Goal: Task Accomplishment & Management: Use online tool/utility

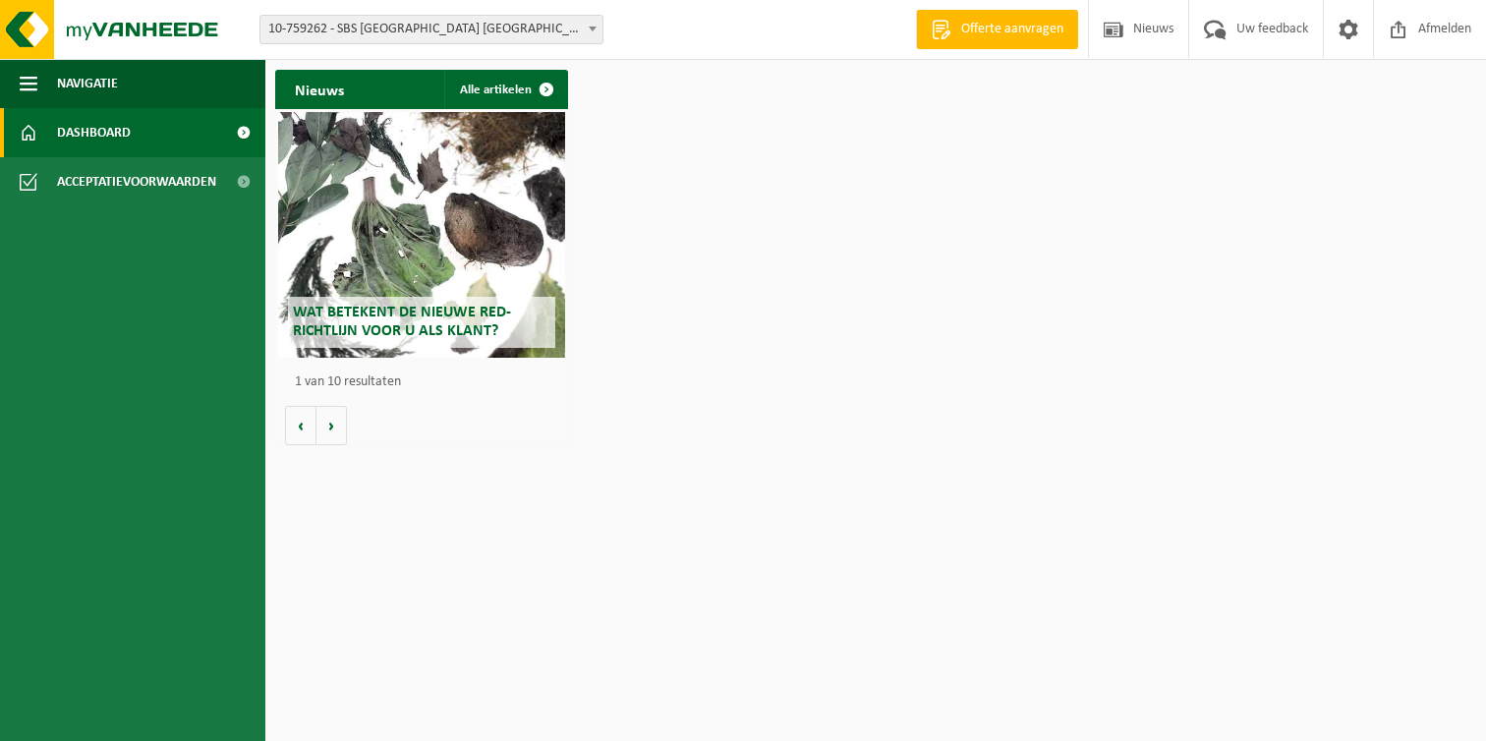
click at [557, 30] on span "10-759262 - SBS [GEOGRAPHIC_DATA] [GEOGRAPHIC_DATA]/GERT LATE NIGHT - [GEOGRAPH…" at bounding box center [431, 30] width 342 height 28
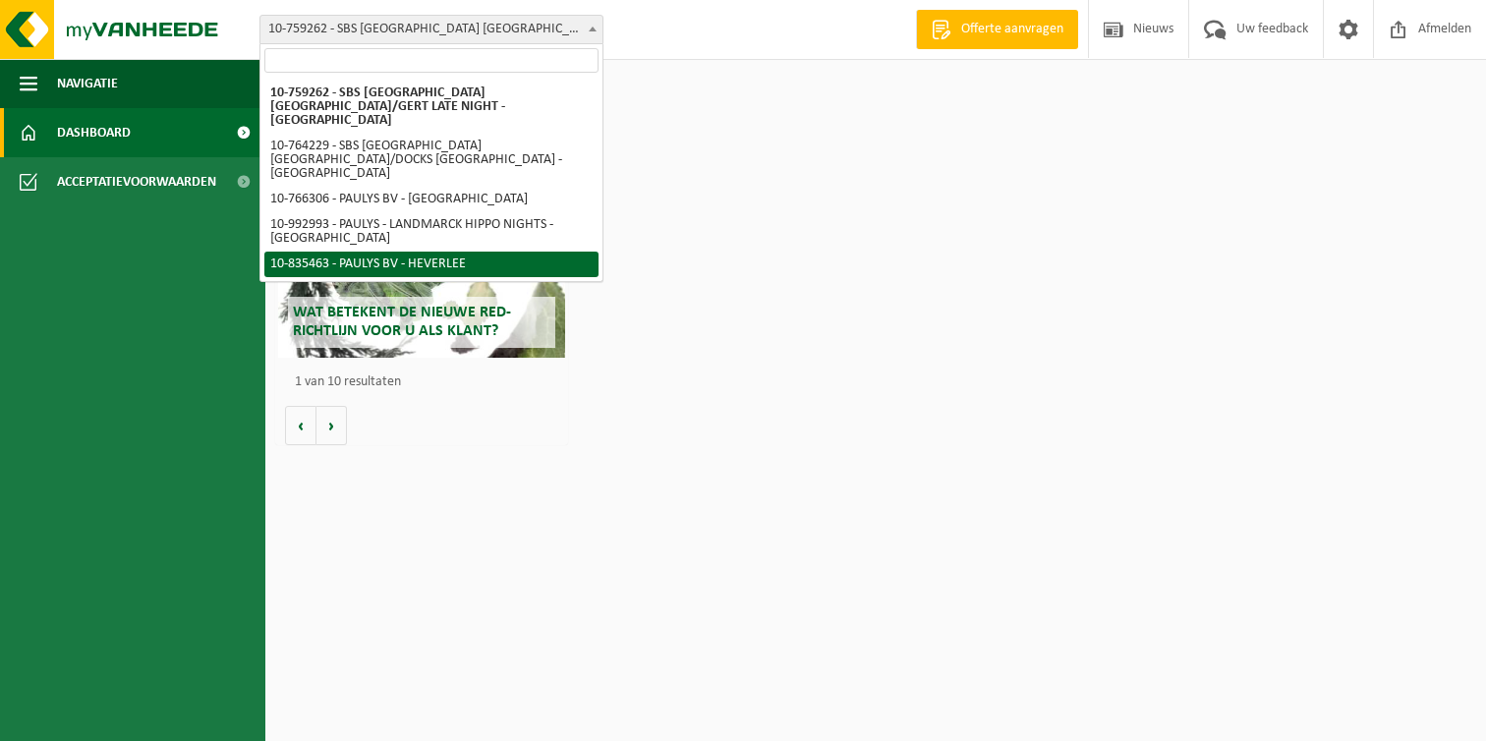
select select "90234"
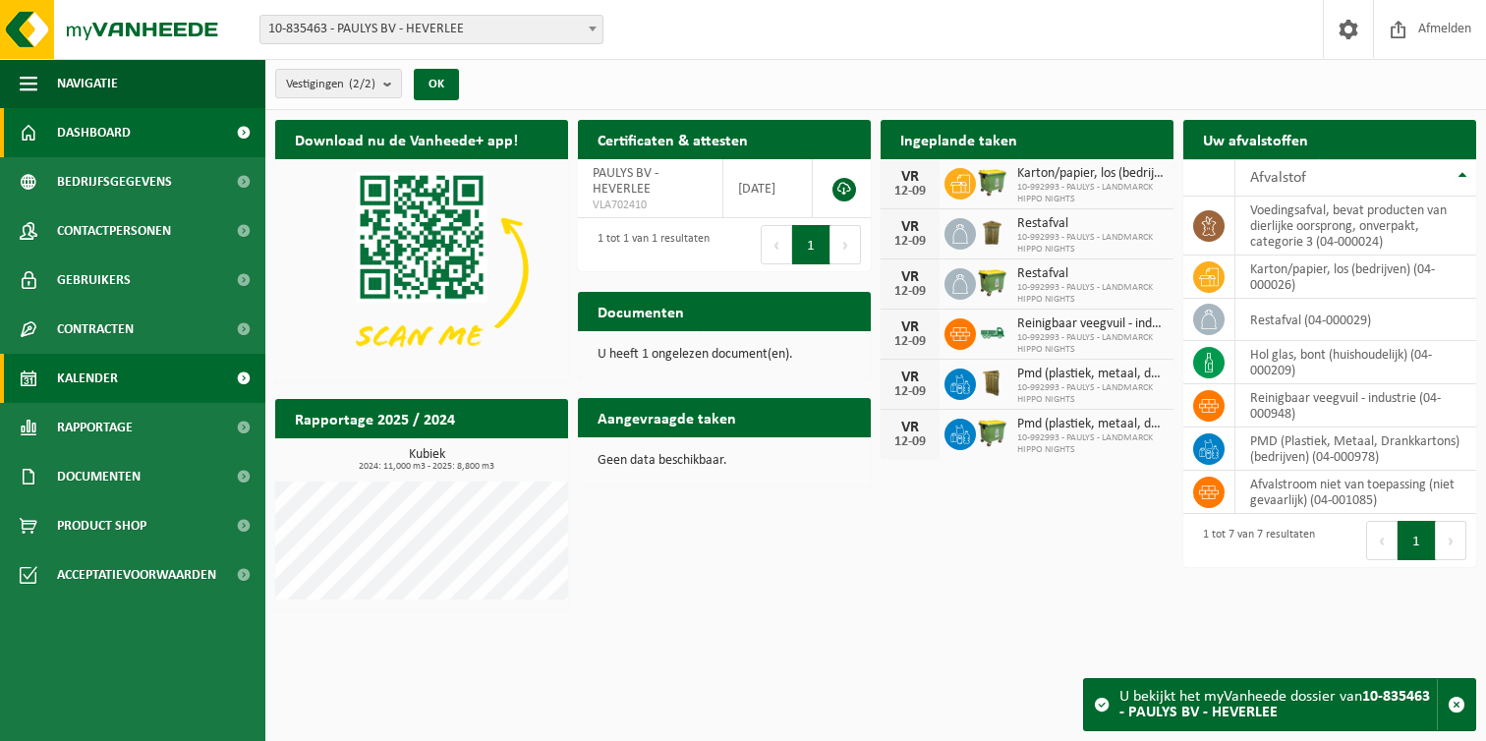
click at [126, 373] on link "Kalender" at bounding box center [132, 378] width 265 height 49
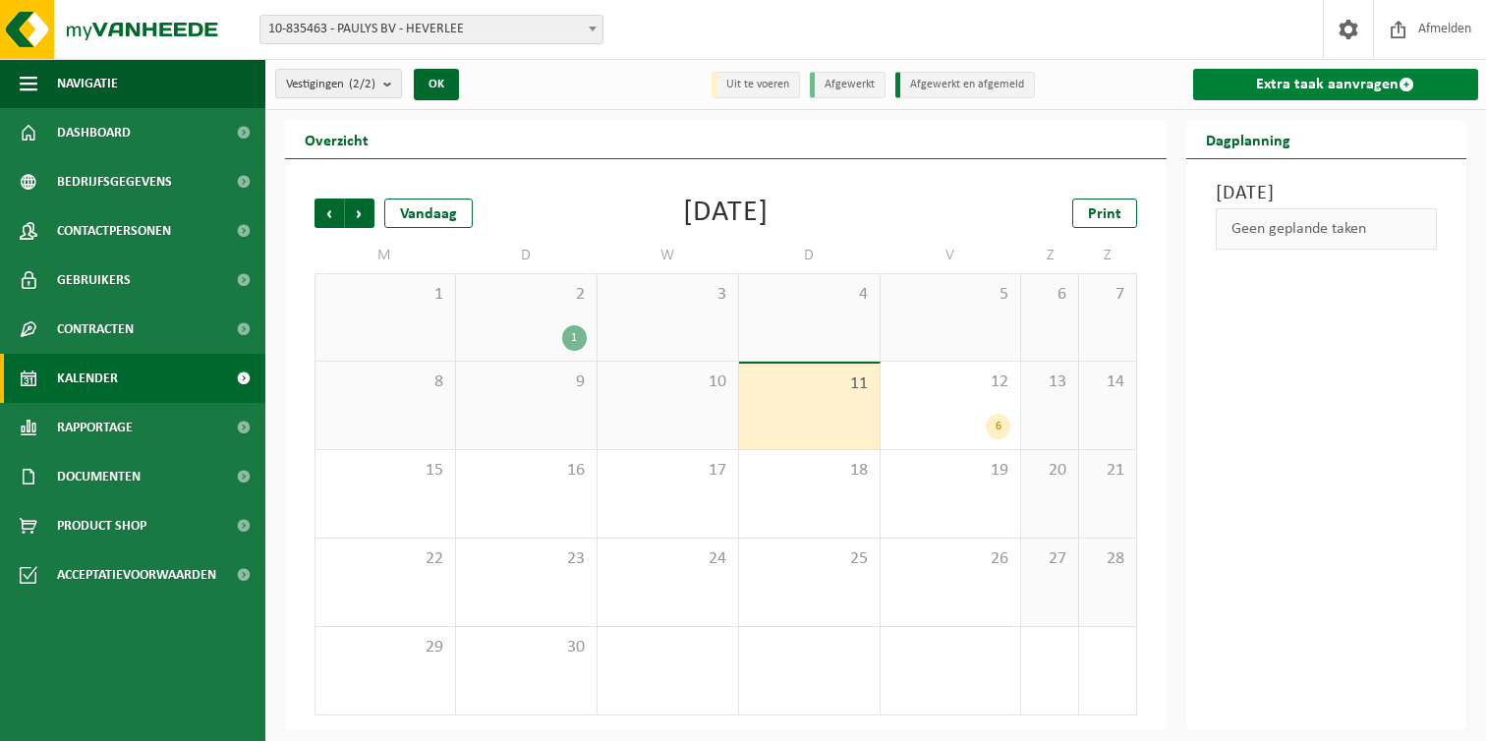
click at [1258, 91] on link "Extra taak aanvragen" at bounding box center [1336, 84] width 286 height 31
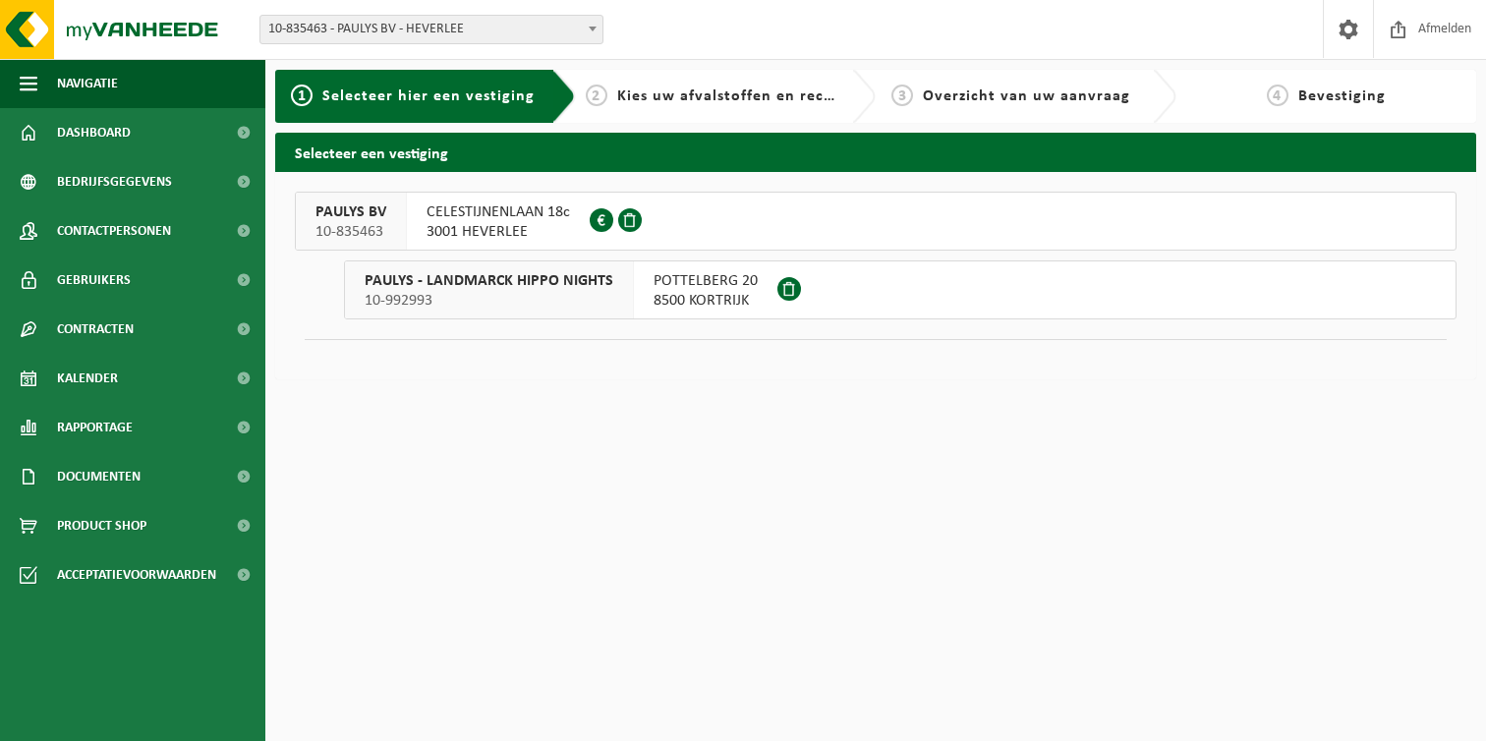
click at [493, 216] on span "CELESTIJNENLAAN 18c" at bounding box center [498, 212] width 143 height 20
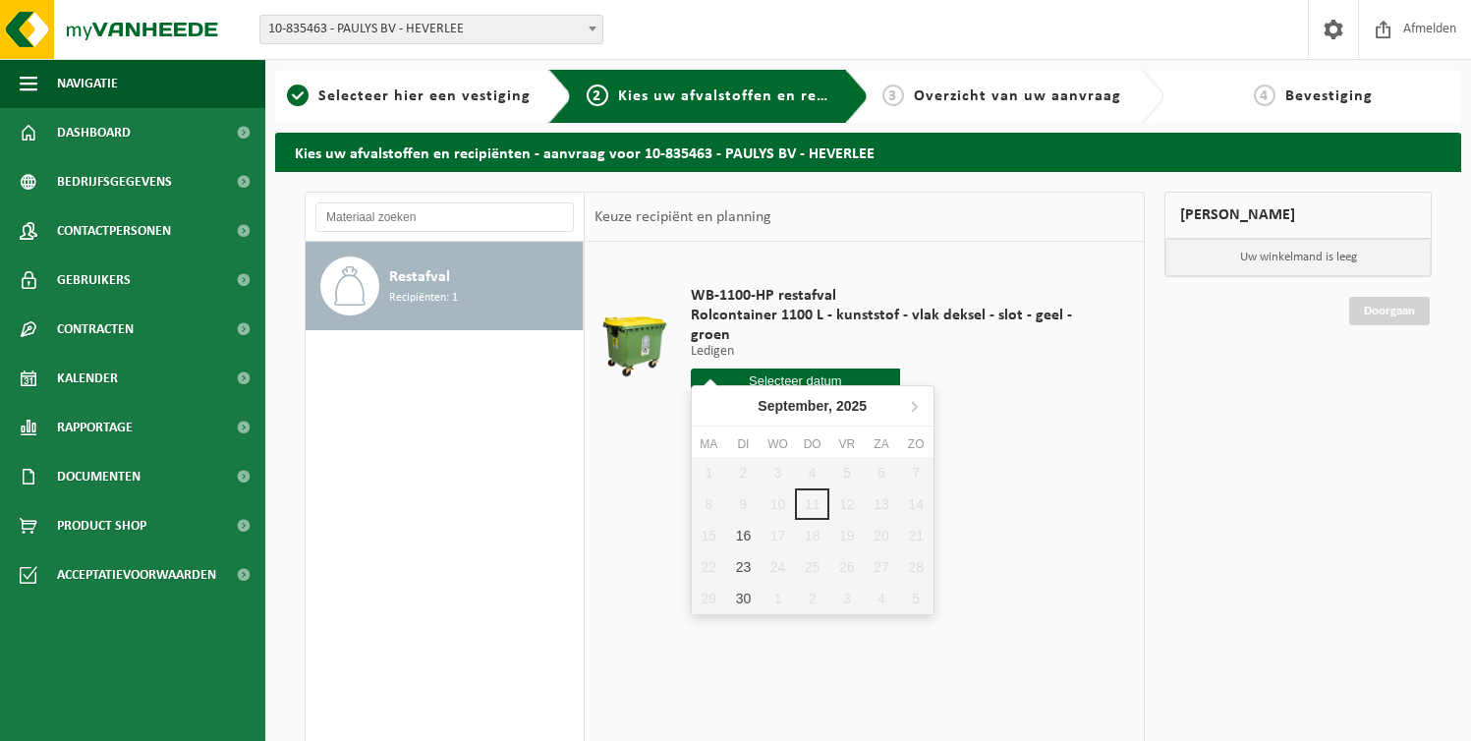
click at [845, 369] on input "text" at bounding box center [795, 381] width 209 height 25
click at [743, 535] on div "16" at bounding box center [743, 535] width 34 height 31
type input "Van [DATE]"
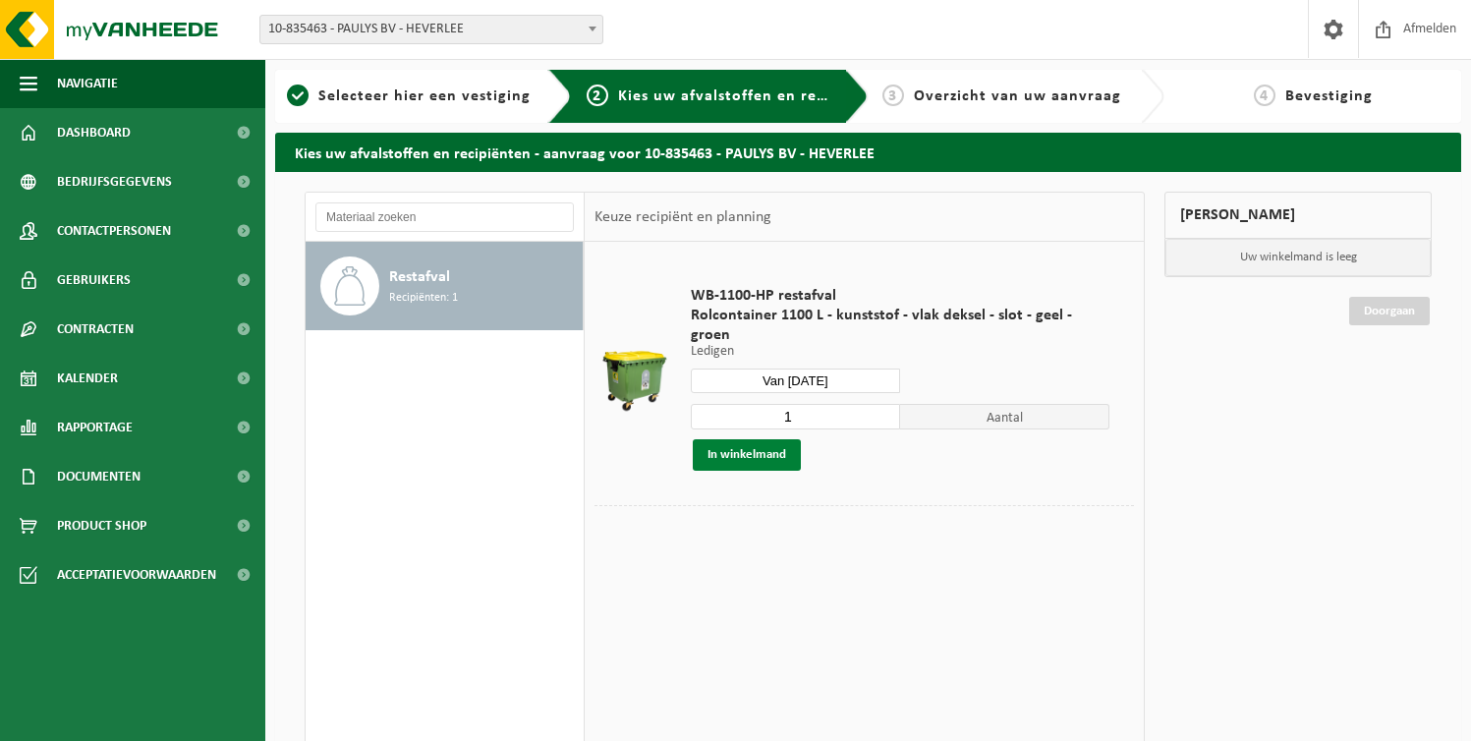
click at [782, 441] on button "In winkelmand" at bounding box center [747, 454] width 108 height 31
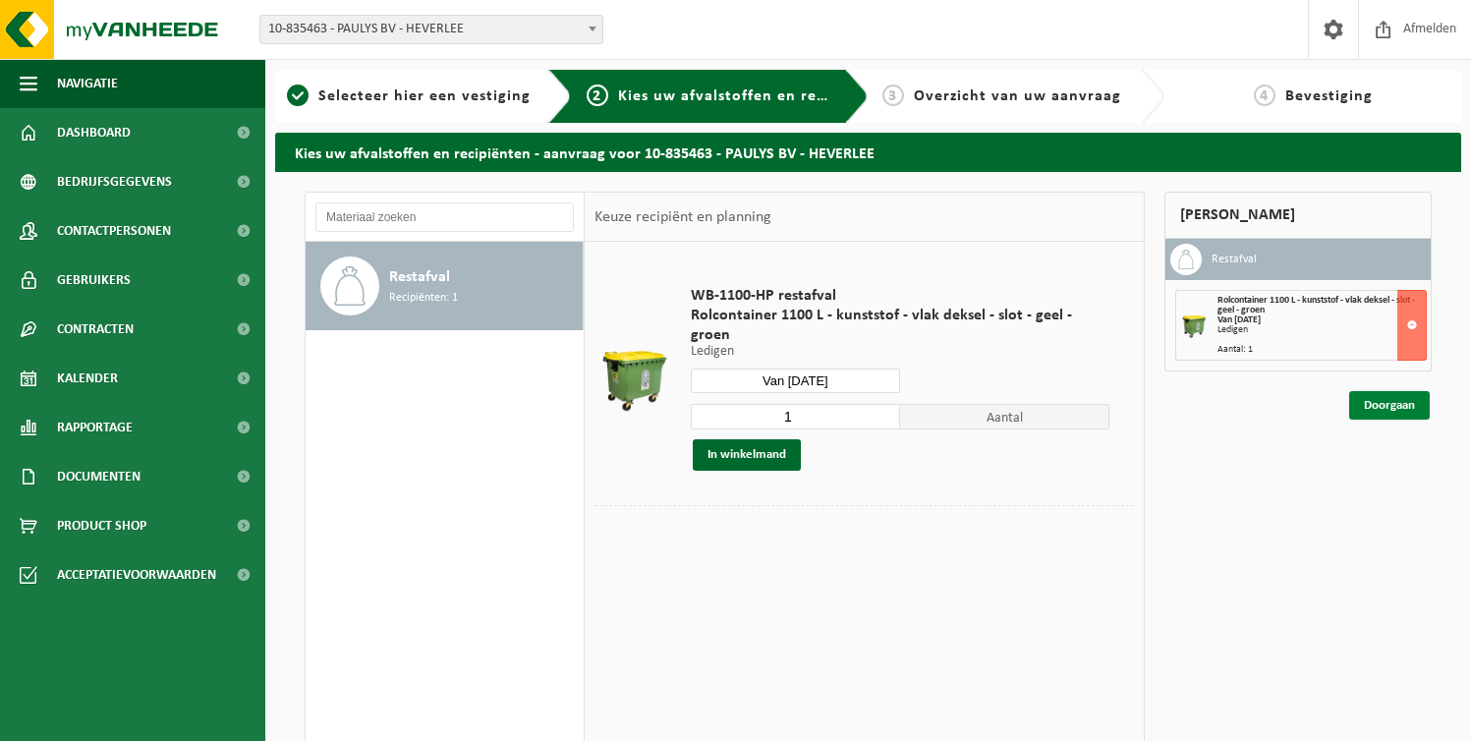
click at [1371, 401] on link "Doorgaan" at bounding box center [1389, 405] width 81 height 29
